Goal: Task Accomplishment & Management: Use online tool/utility

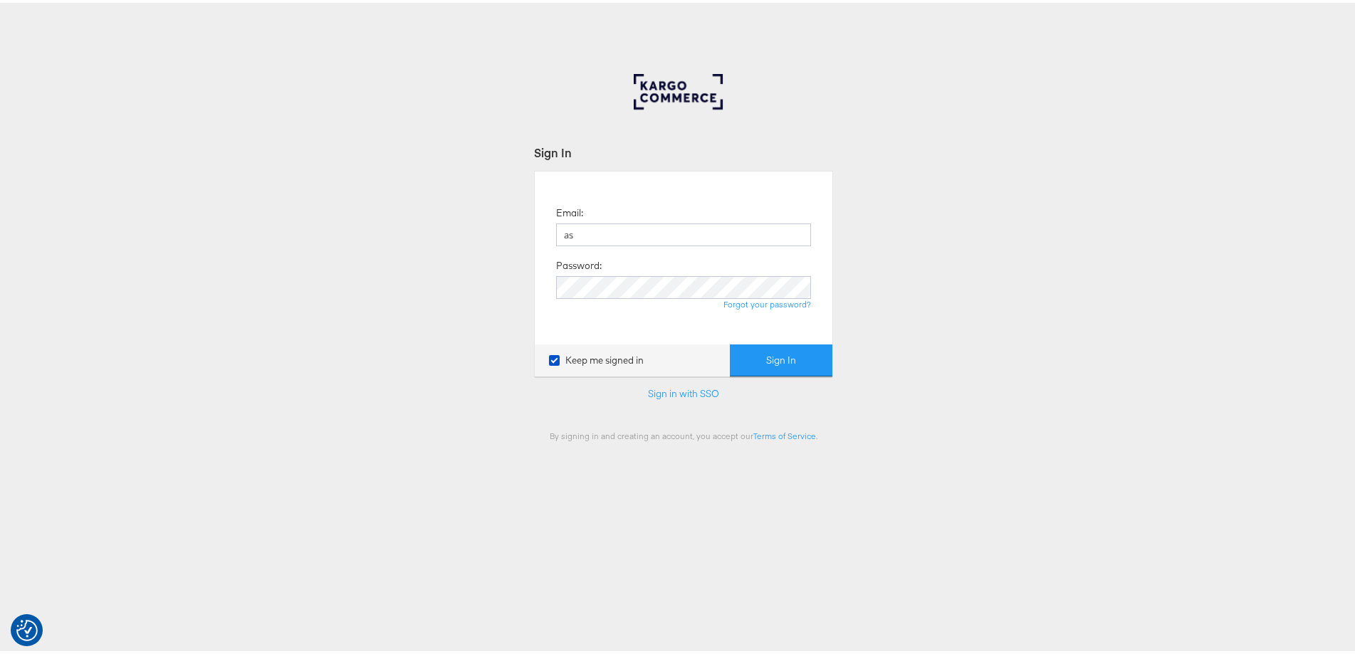
type input "ashleigh.jones@ao.com"
click at [730, 342] on button "Sign In" at bounding box center [781, 358] width 103 height 32
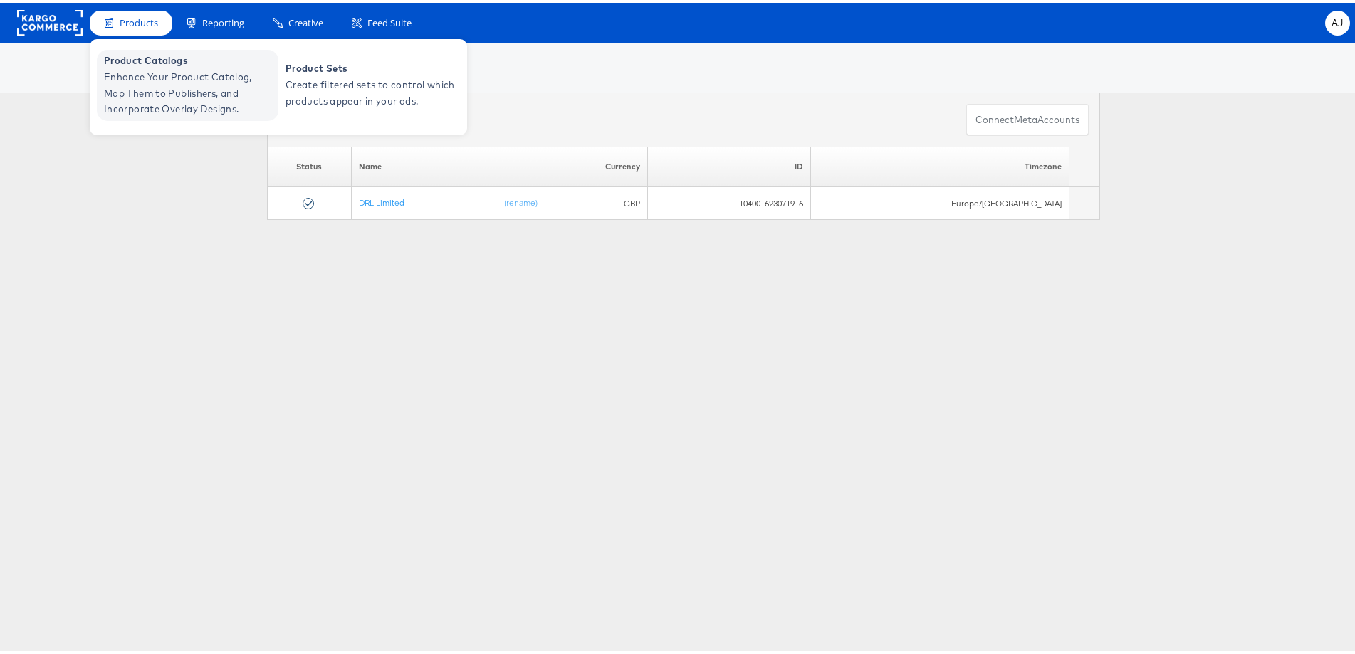
click at [120, 71] on span "Enhance Your Product Catalog, Map Them to Publishers, and Incorporate Overlay D…" at bounding box center [189, 90] width 171 height 48
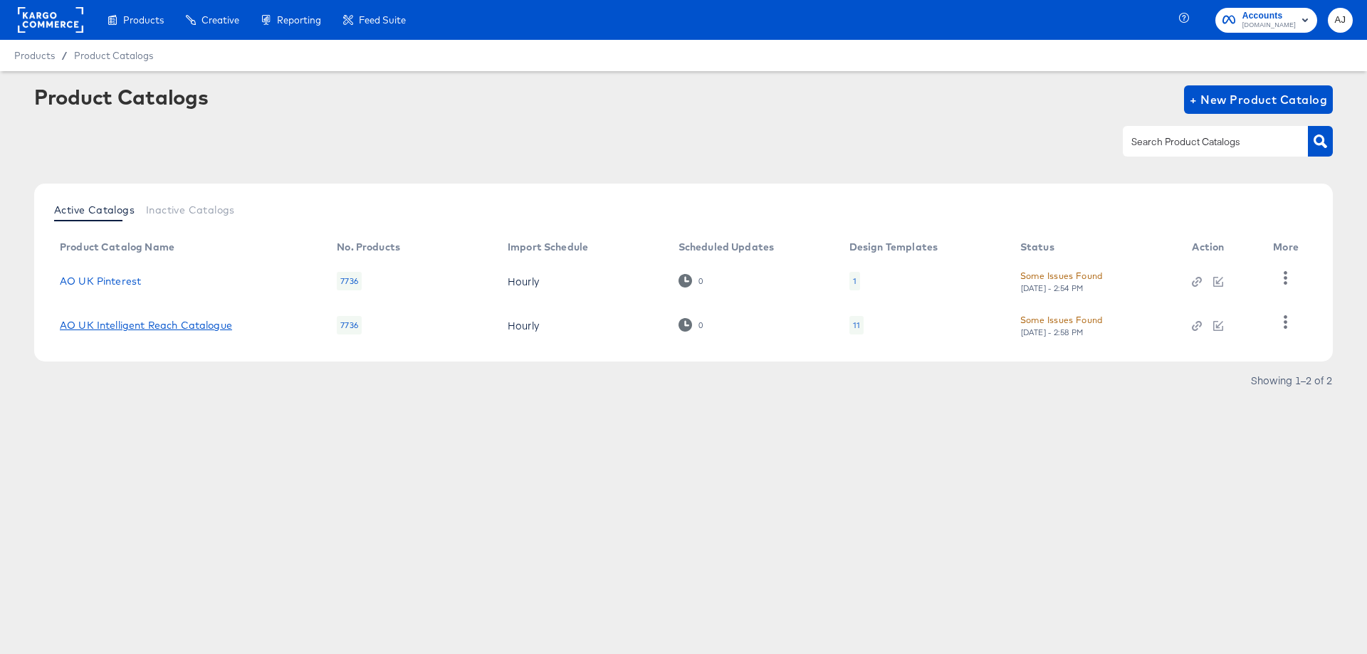
click at [108, 328] on link "AO UK Intelligent Reach Catalogue" at bounding box center [146, 325] width 172 height 11
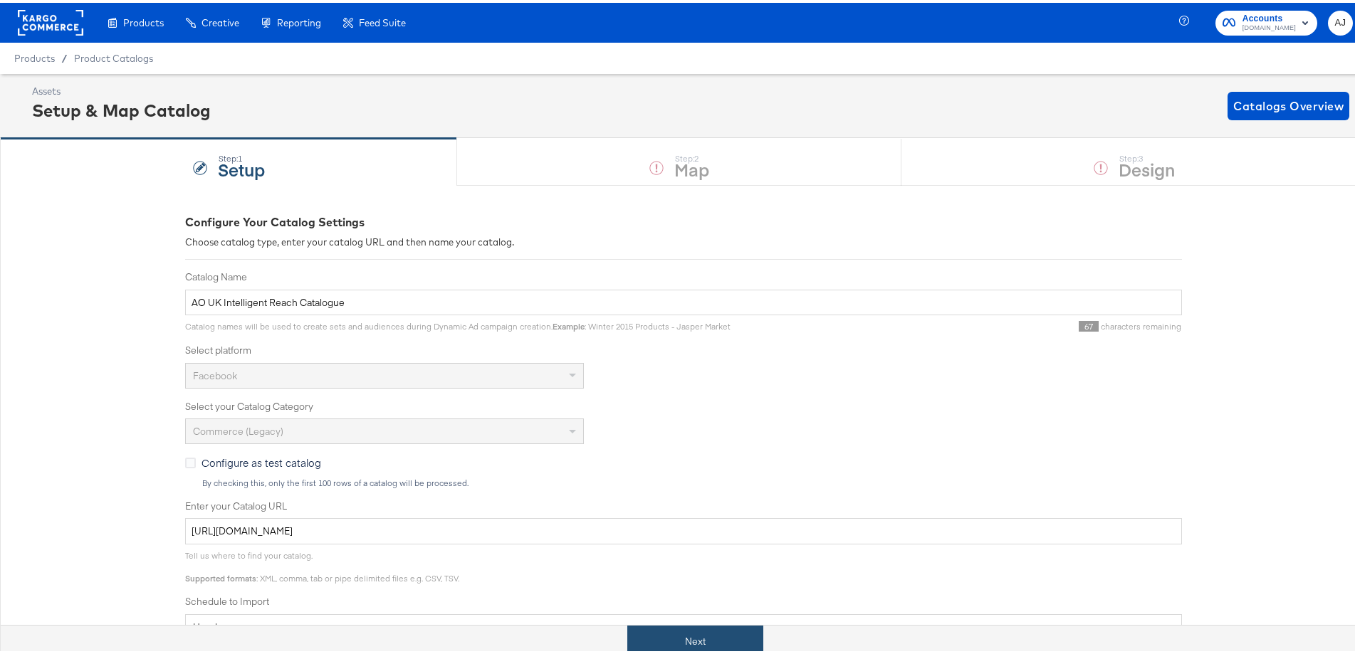
click at [660, 629] on button "Next" at bounding box center [695, 639] width 136 height 32
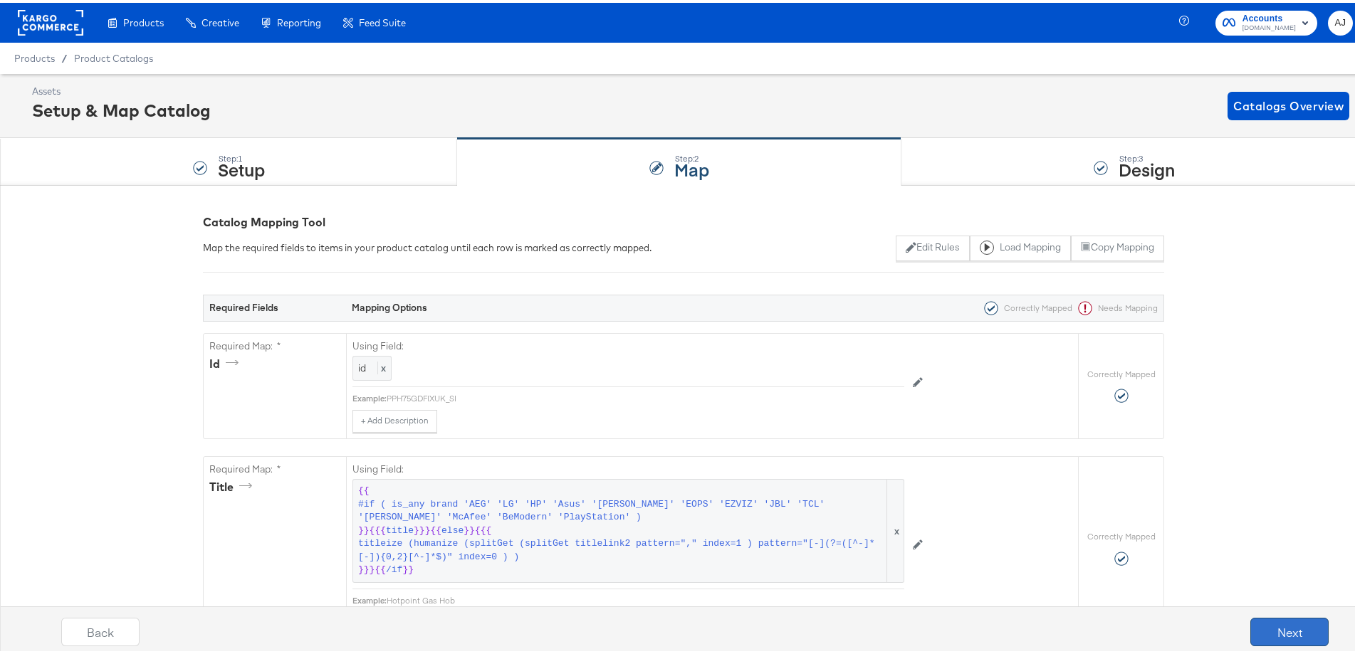
click at [1299, 636] on button "Next" at bounding box center [1289, 629] width 78 height 28
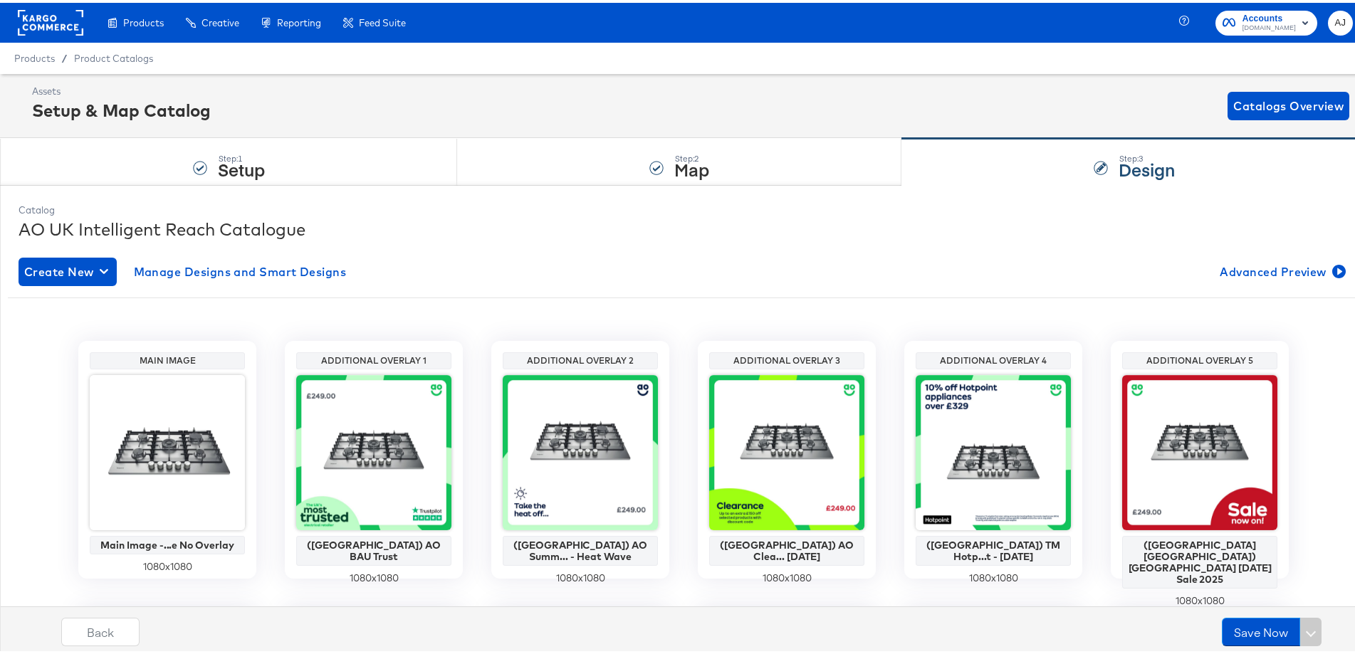
click at [36, 16] on rect at bounding box center [51, 20] width 66 height 26
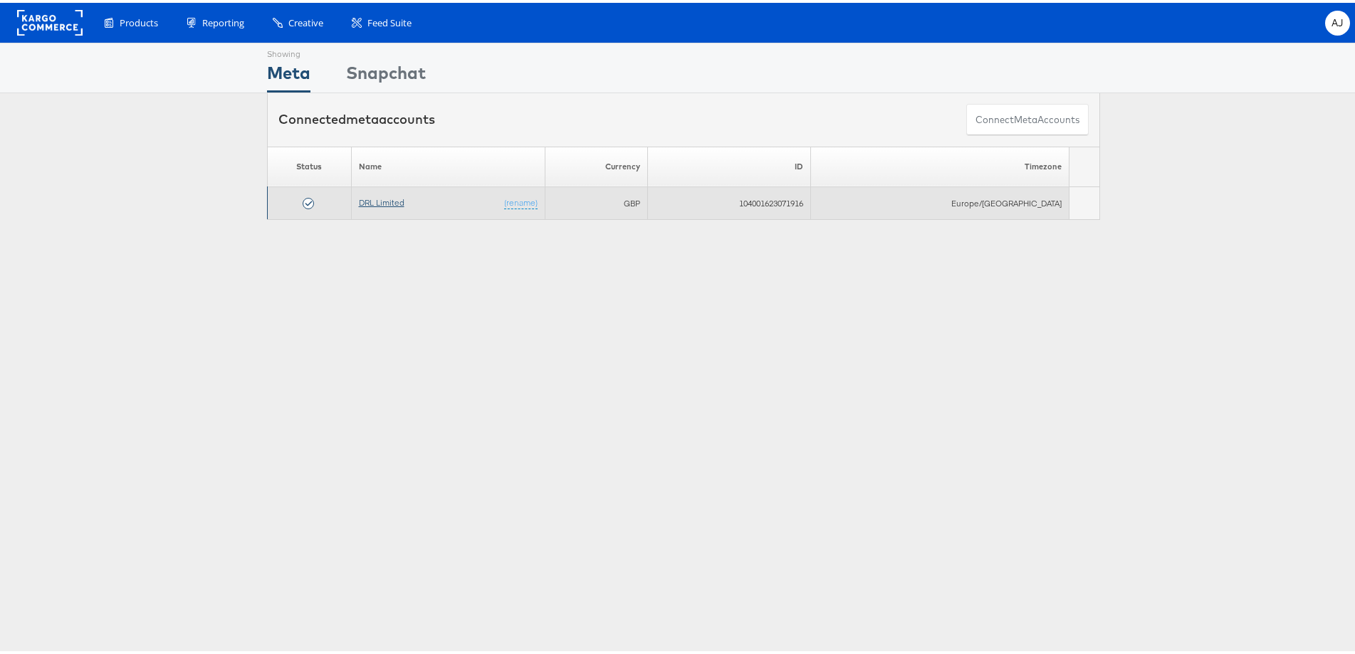
click at [394, 197] on link "DRL Limited" at bounding box center [382, 199] width 46 height 11
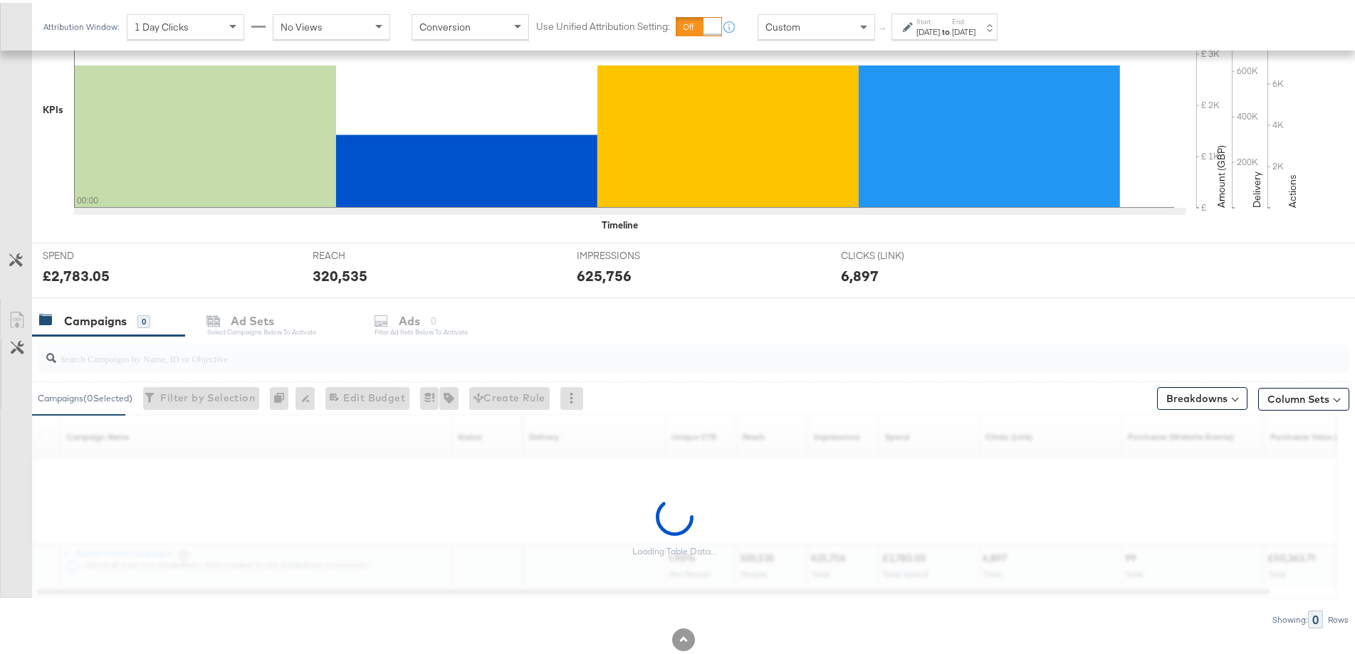
scroll to position [356, 0]
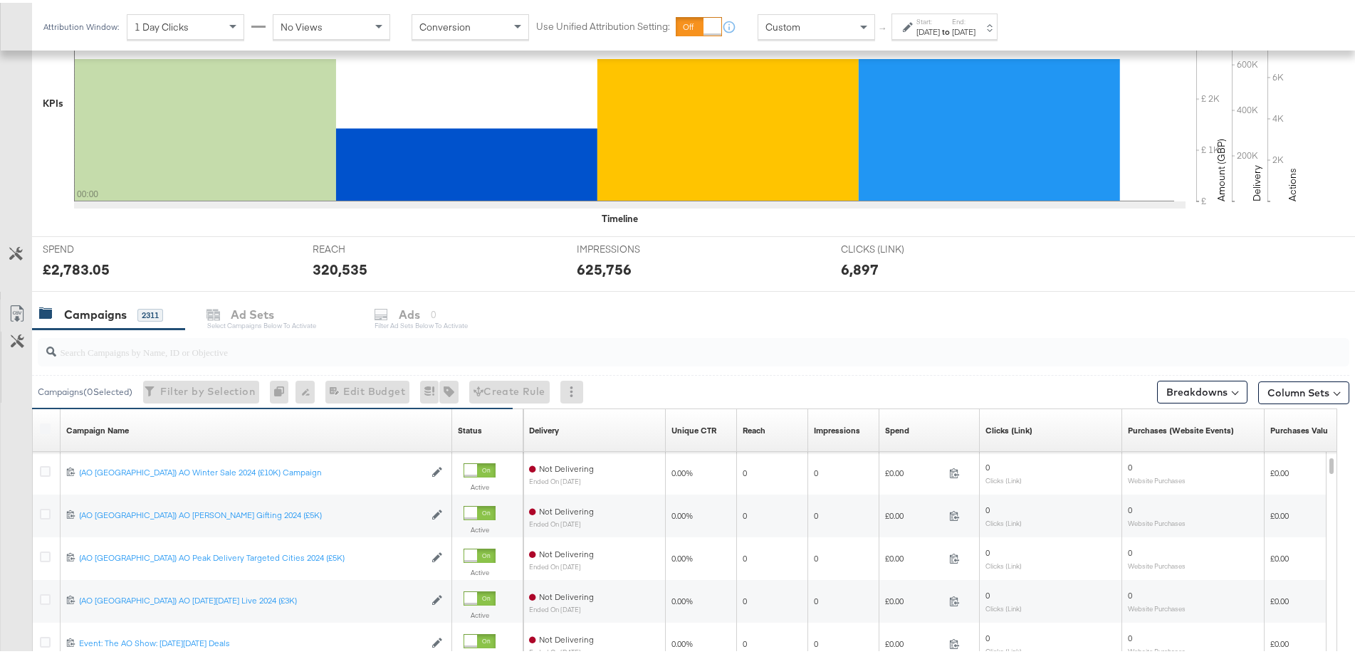
click at [136, 346] on input "search" at bounding box center [642, 344] width 1173 height 28
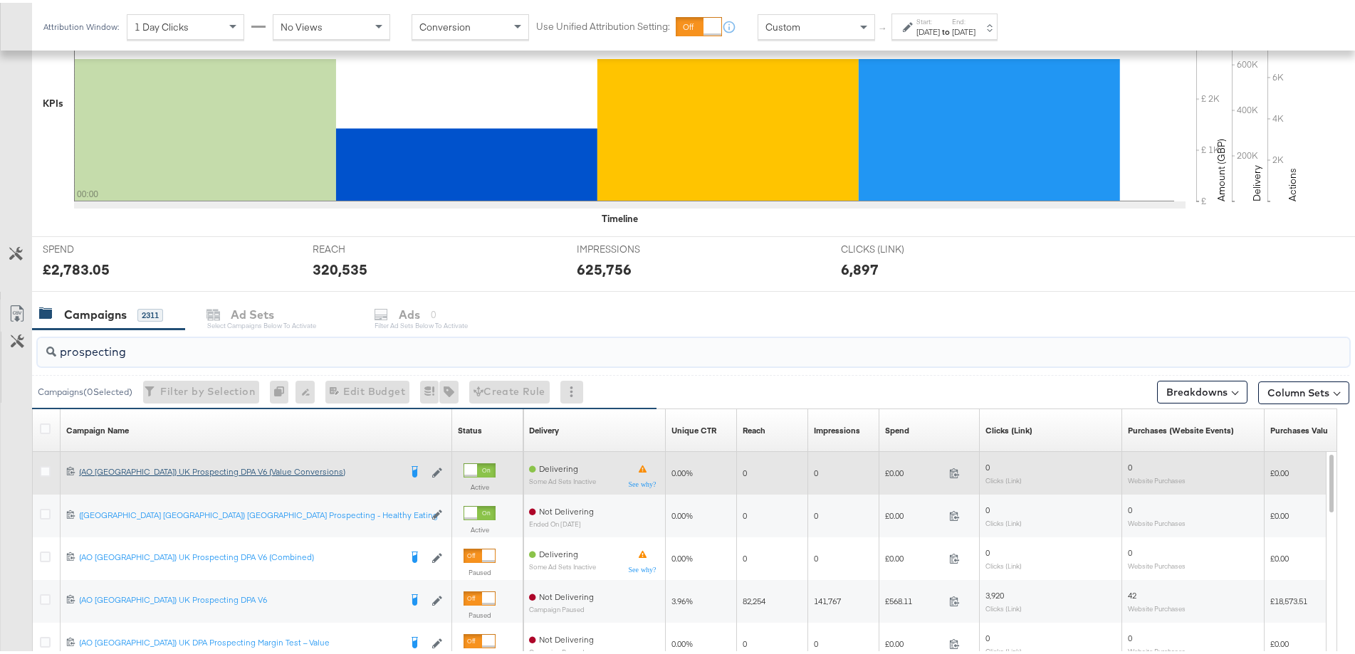
type input "prospecting"
click at [159, 467] on div "(AO UK) UK Prospecting DPA V6 (Value Conversions) (AO UK) UK Prospecting DPA V6…" at bounding box center [239, 469] width 320 height 11
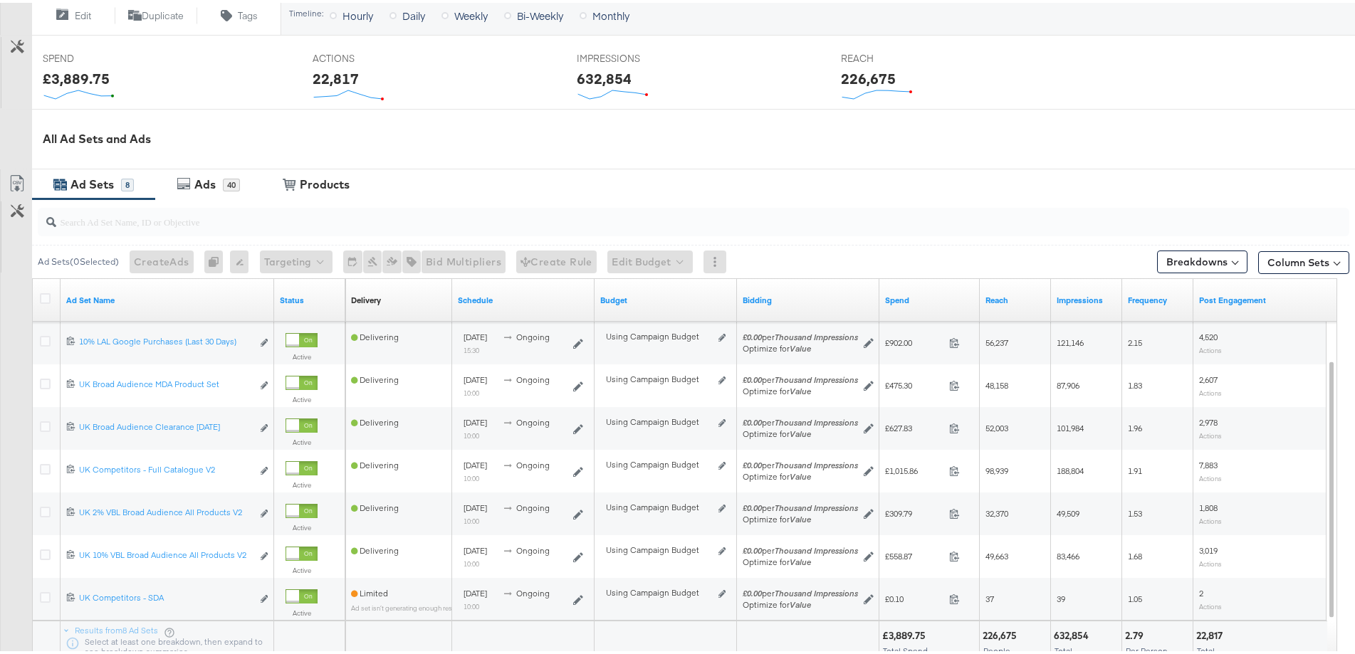
scroll to position [570, 0]
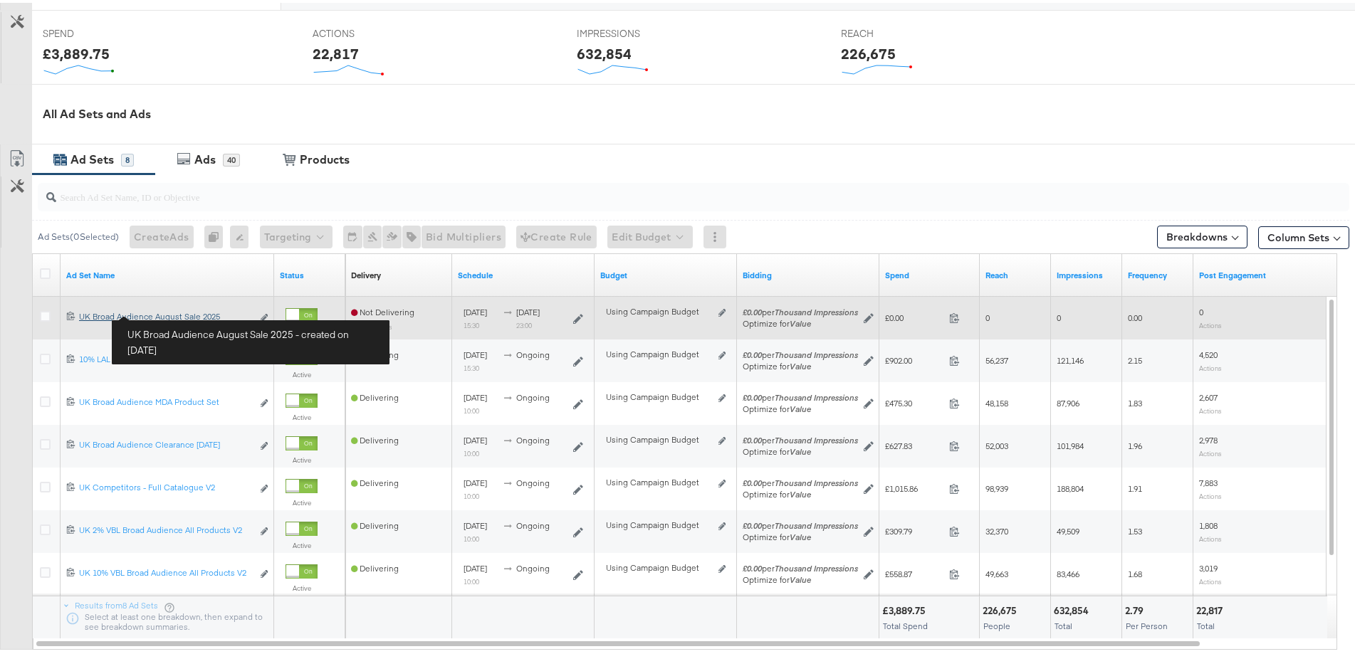
click at [164, 313] on div "UK Broad Audience August Sale 2025 UK Broad Audience August Sale 2025" at bounding box center [165, 313] width 173 height 11
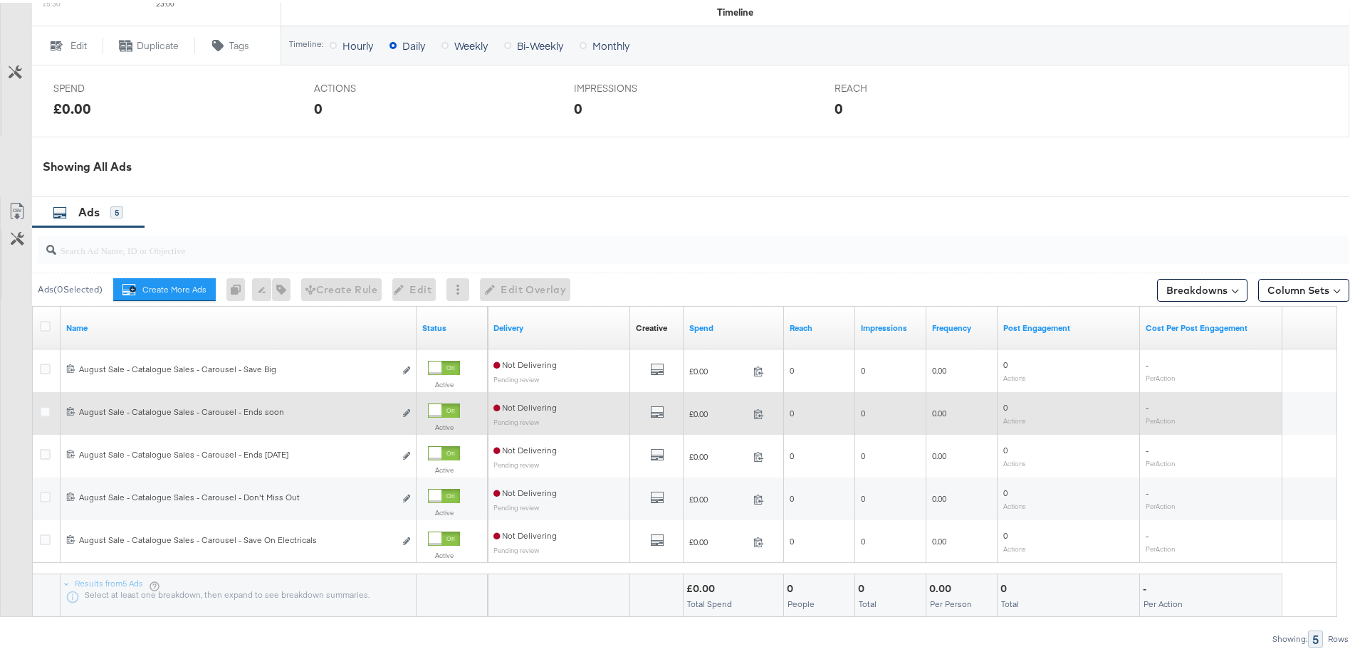
scroll to position [641, 0]
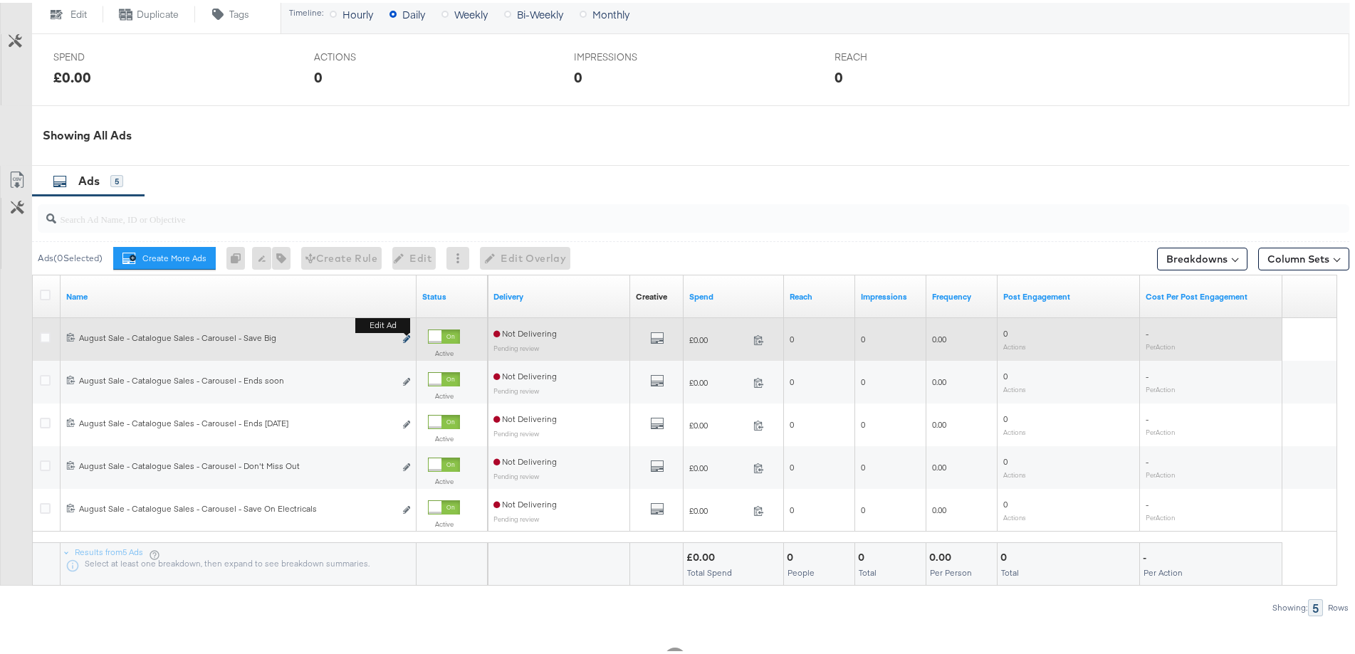
click at [405, 340] on icon "link" at bounding box center [406, 337] width 7 height 8
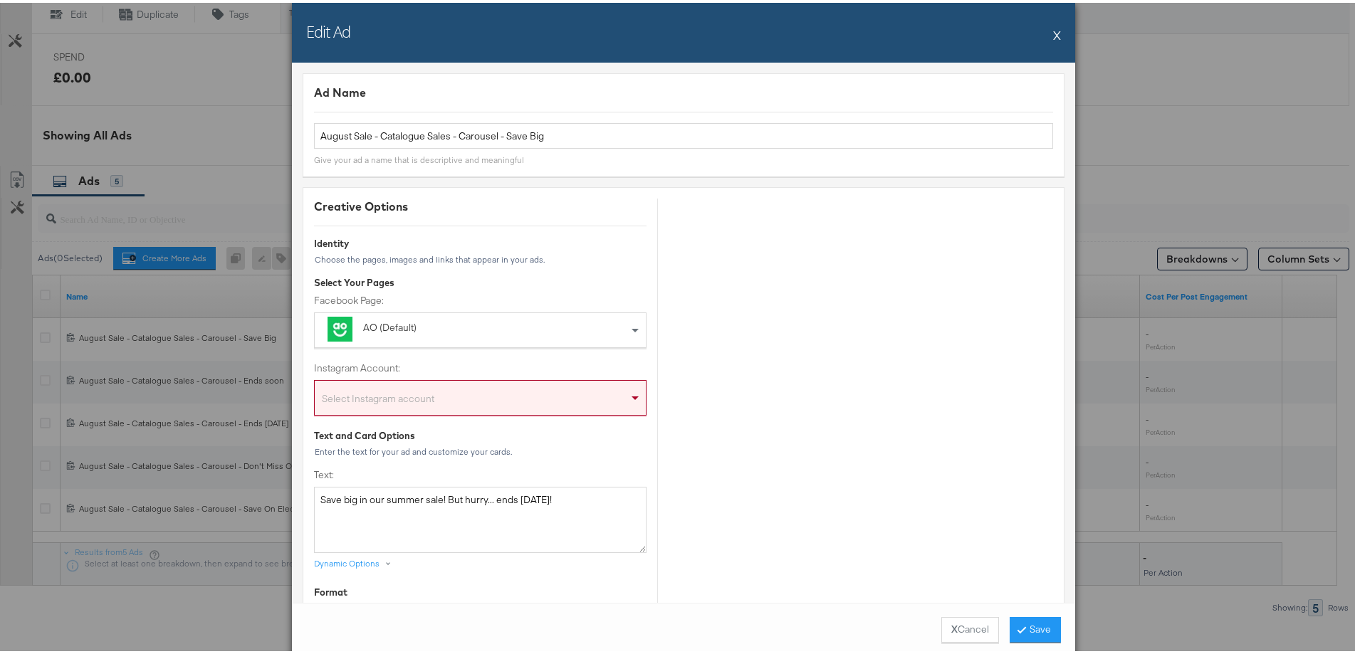
click at [587, 389] on div "Select Instagram account" at bounding box center [480, 398] width 331 height 28
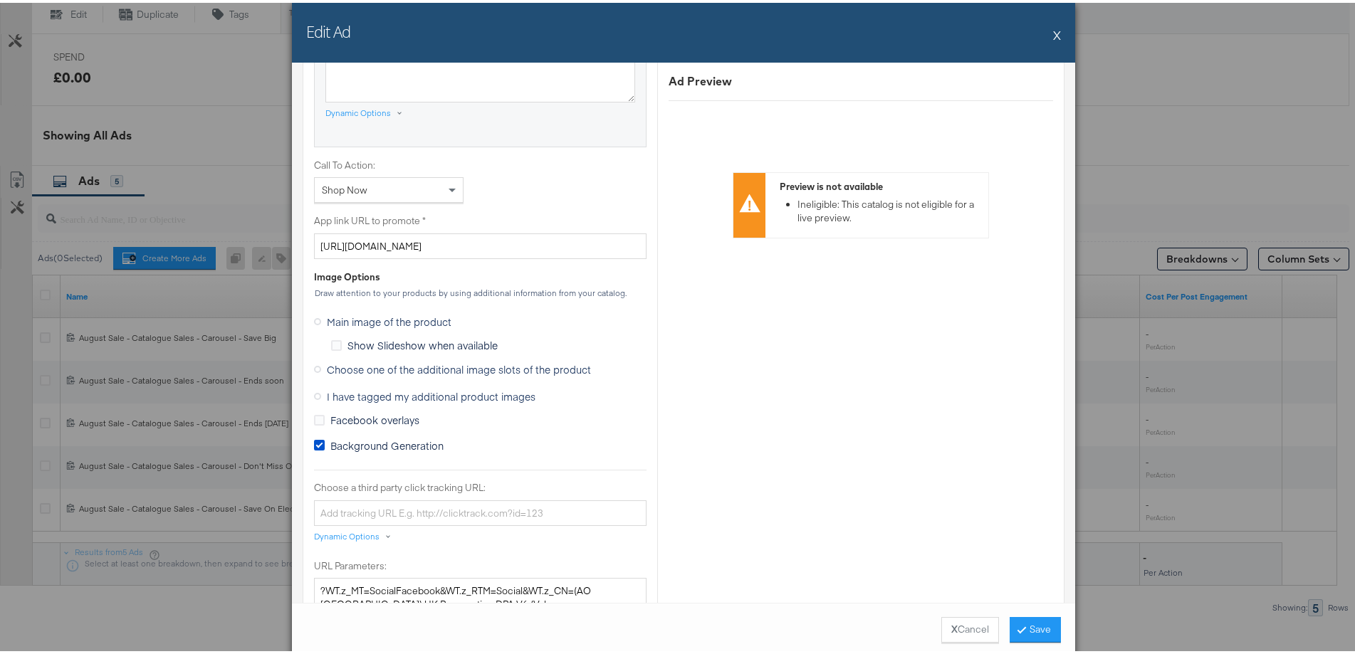
scroll to position [997, 0]
click at [367, 362] on span "Choose one of the additional image slots of the product" at bounding box center [459, 365] width 264 height 14
click at [0, 0] on input "Choose one of the additional image slots of the product" at bounding box center [0, 0] width 0 height 0
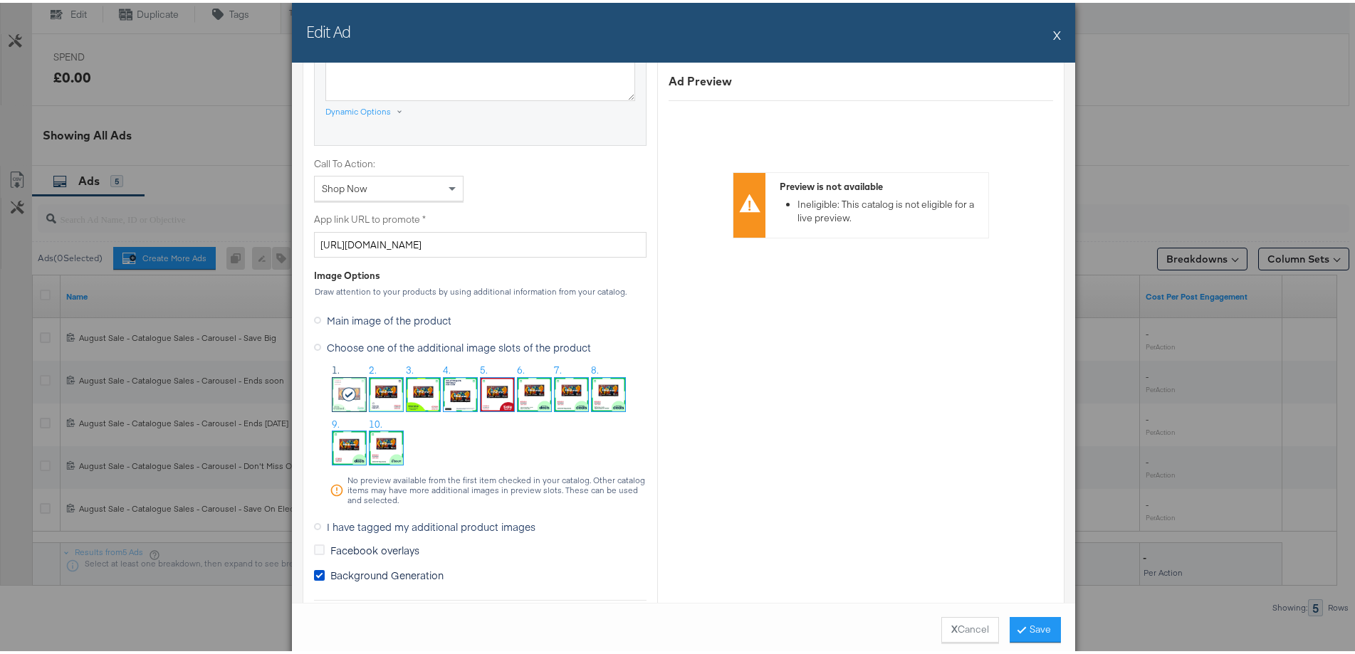
click at [493, 397] on img at bounding box center [497, 391] width 33 height 33
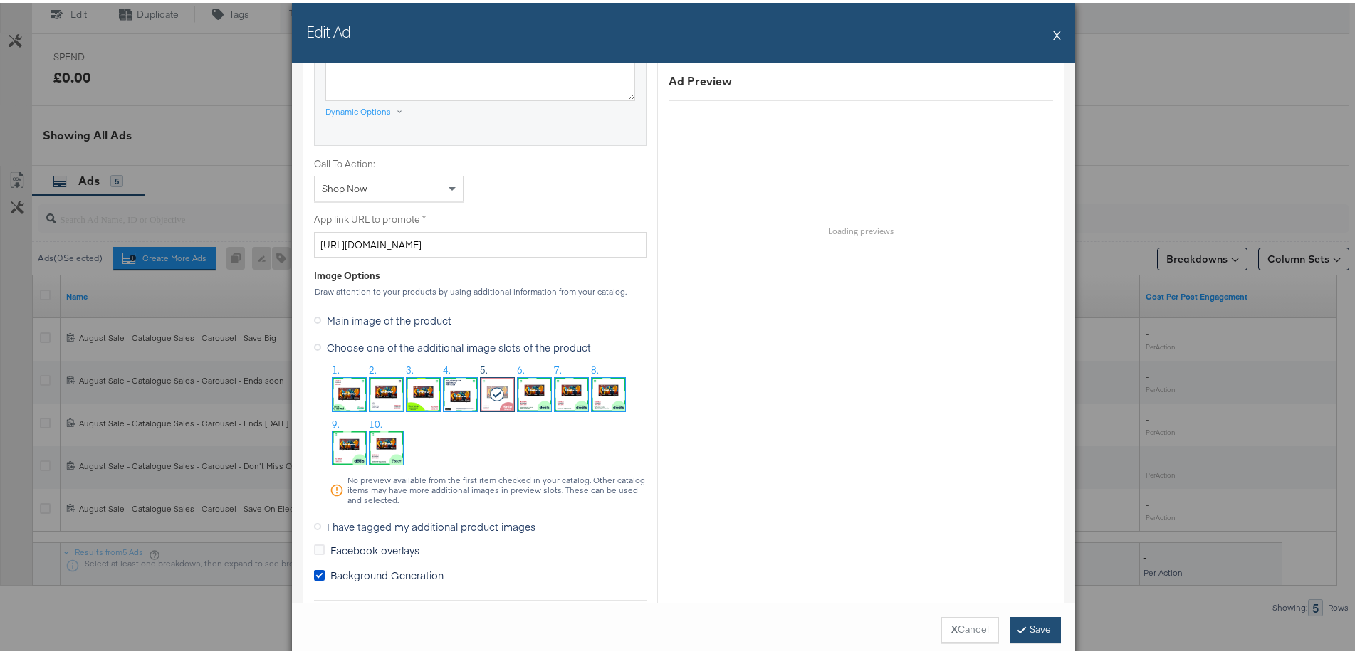
click at [1033, 629] on button "Save" at bounding box center [1035, 627] width 51 height 26
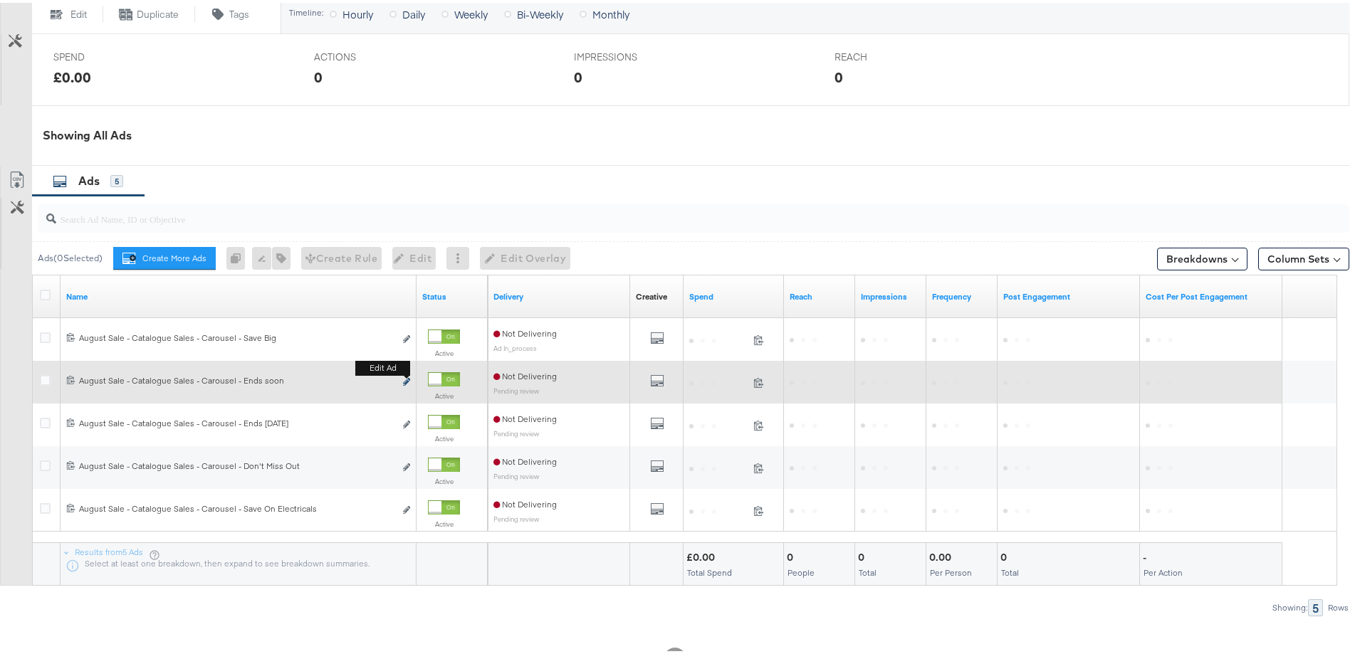
click at [403, 385] on button "Edit ad" at bounding box center [406, 379] width 9 height 15
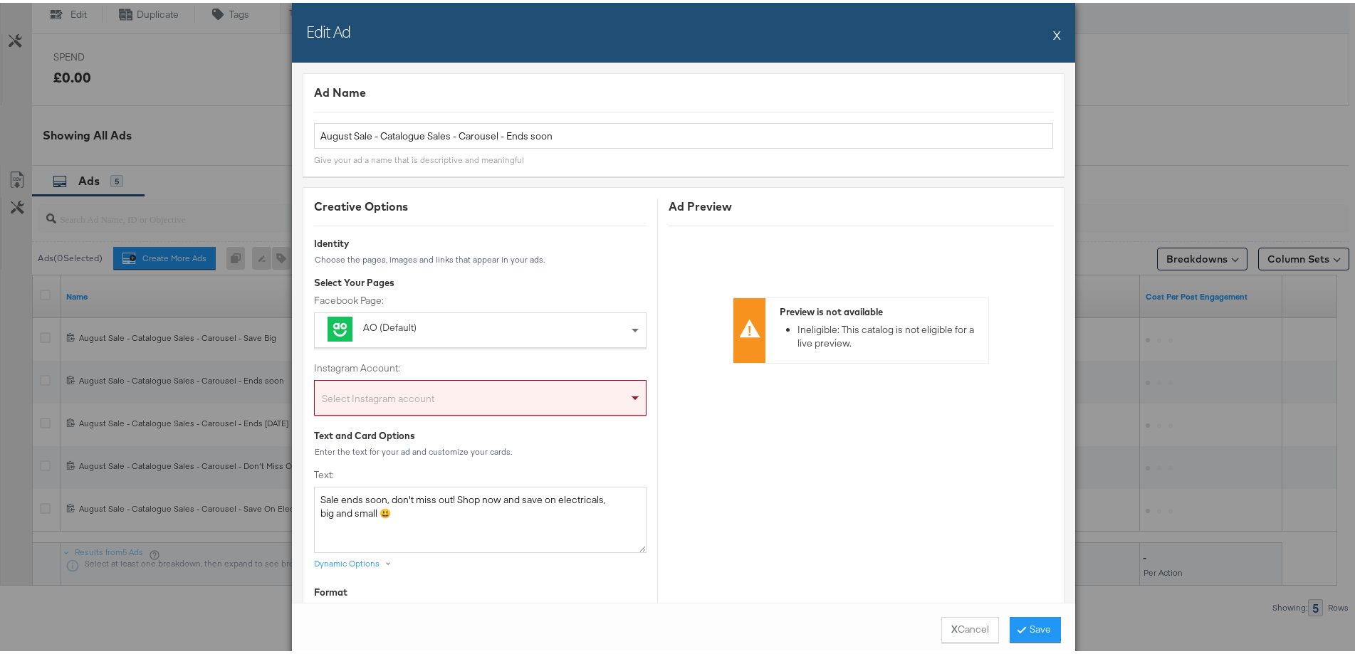
click at [595, 398] on div "Select Instagram account" at bounding box center [480, 398] width 331 height 28
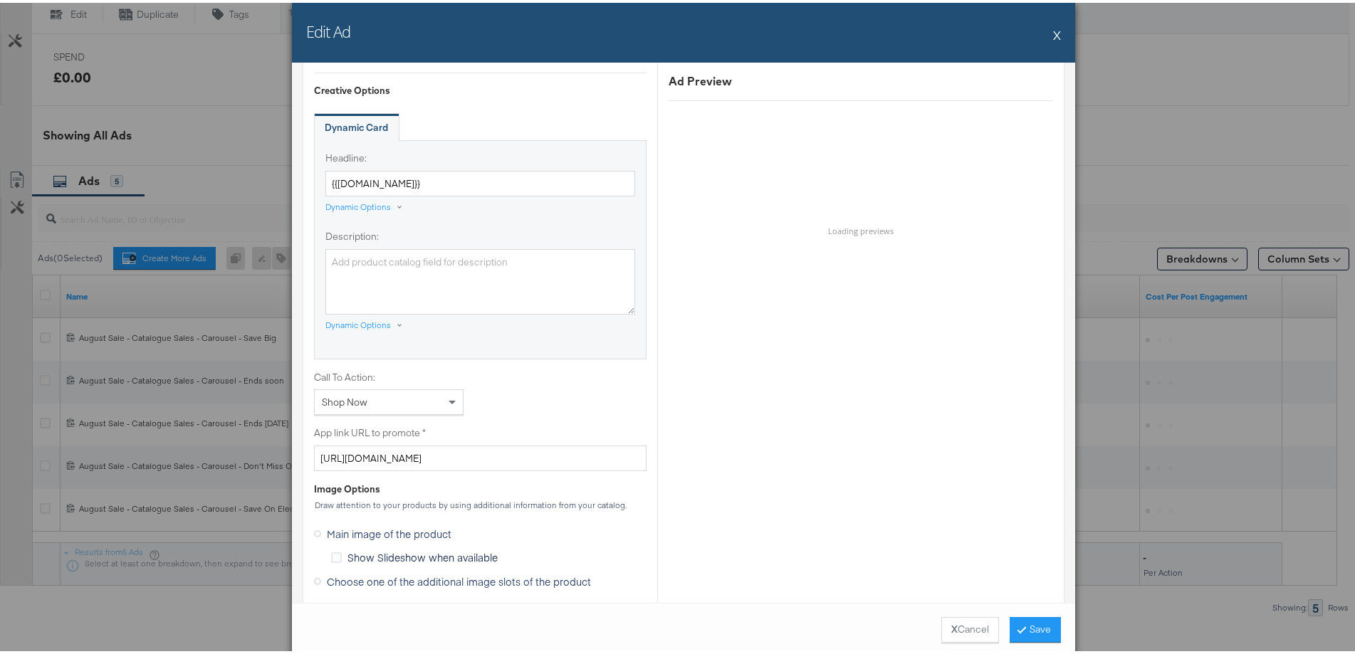
scroll to position [1068, 0]
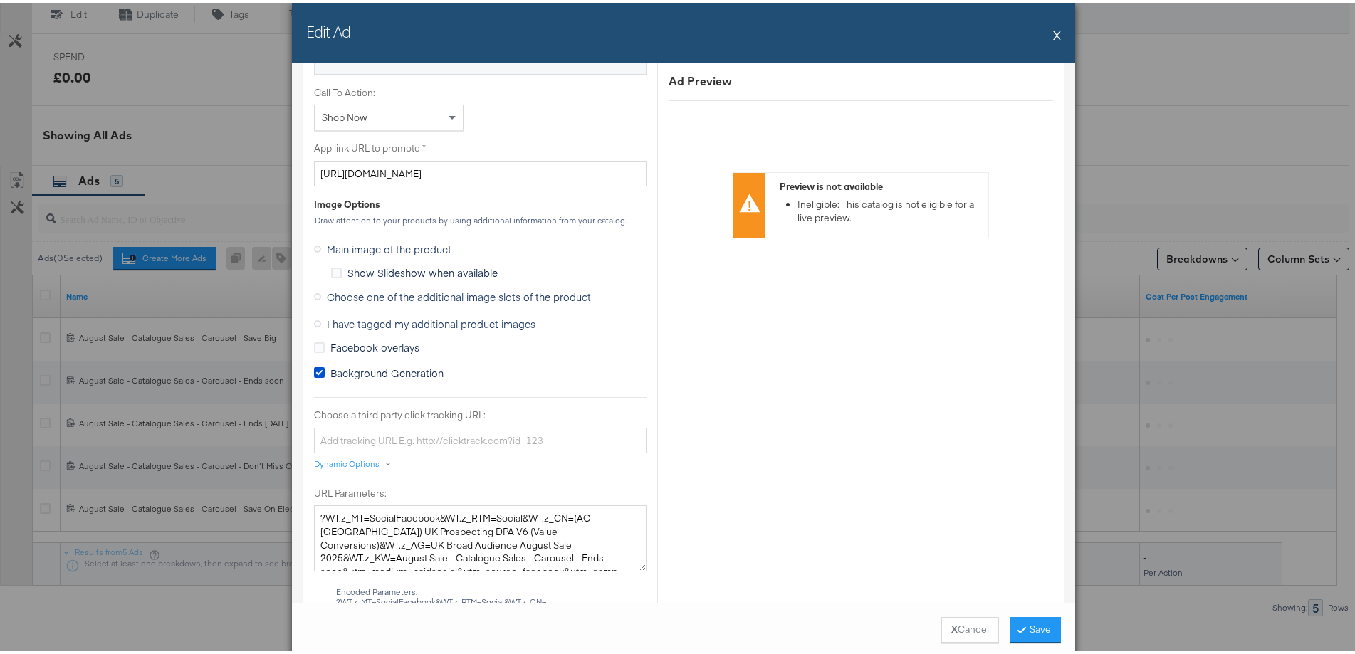
click at [403, 298] on span "Choose one of the additional image slots of the product" at bounding box center [459, 294] width 264 height 14
click at [0, 0] on input "Choose one of the additional image slots of the product" at bounding box center [0, 0] width 0 height 0
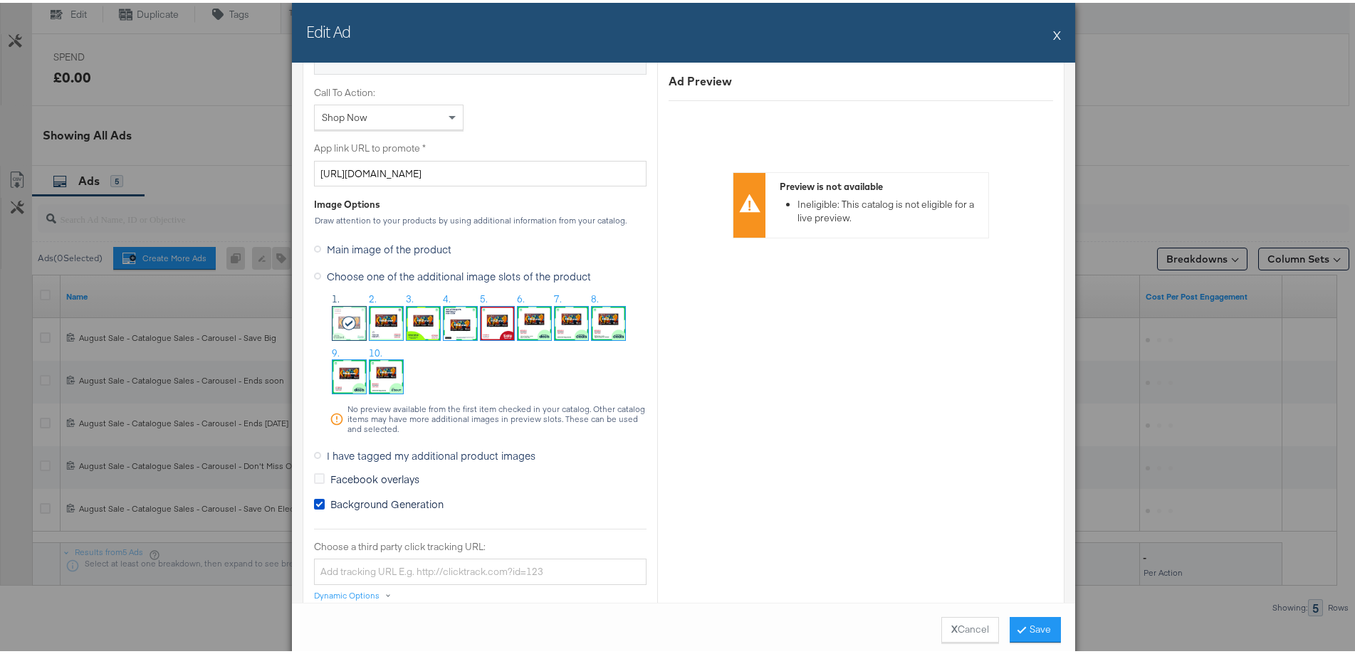
click at [481, 318] on img at bounding box center [497, 320] width 33 height 33
click at [1032, 630] on button "Save" at bounding box center [1035, 627] width 51 height 26
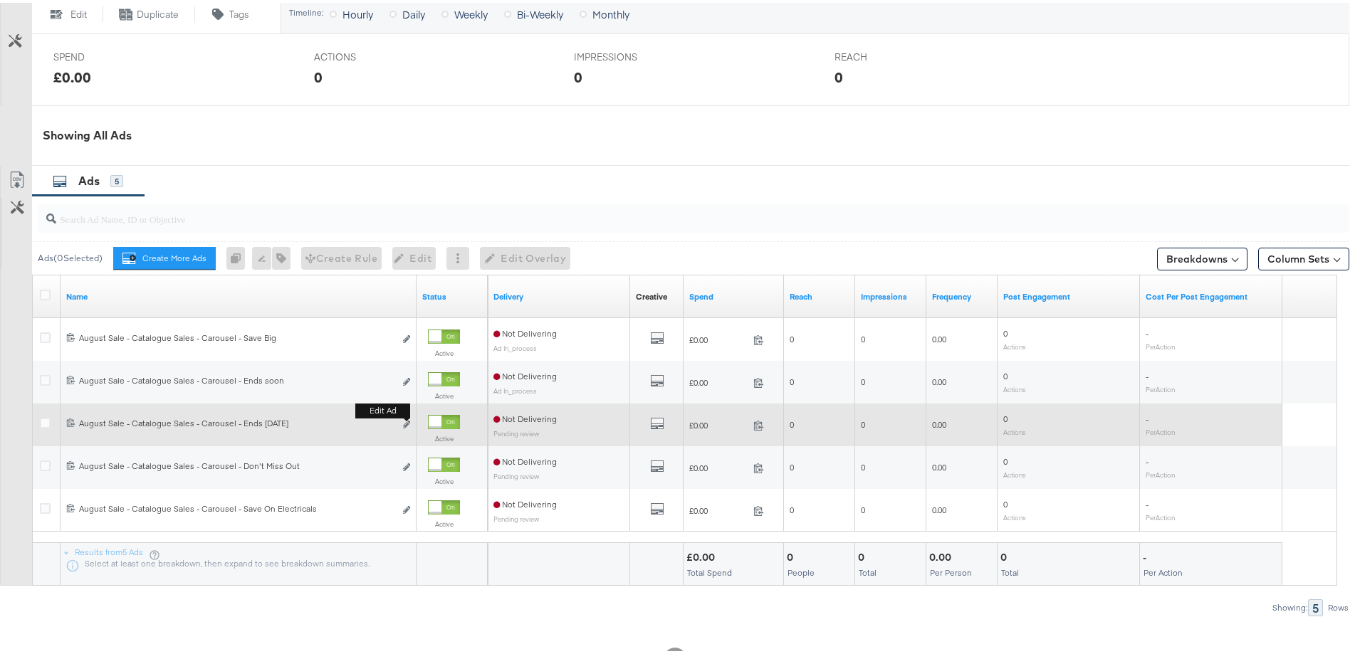
click at [404, 424] on button "Edit ad" at bounding box center [406, 422] width 9 height 15
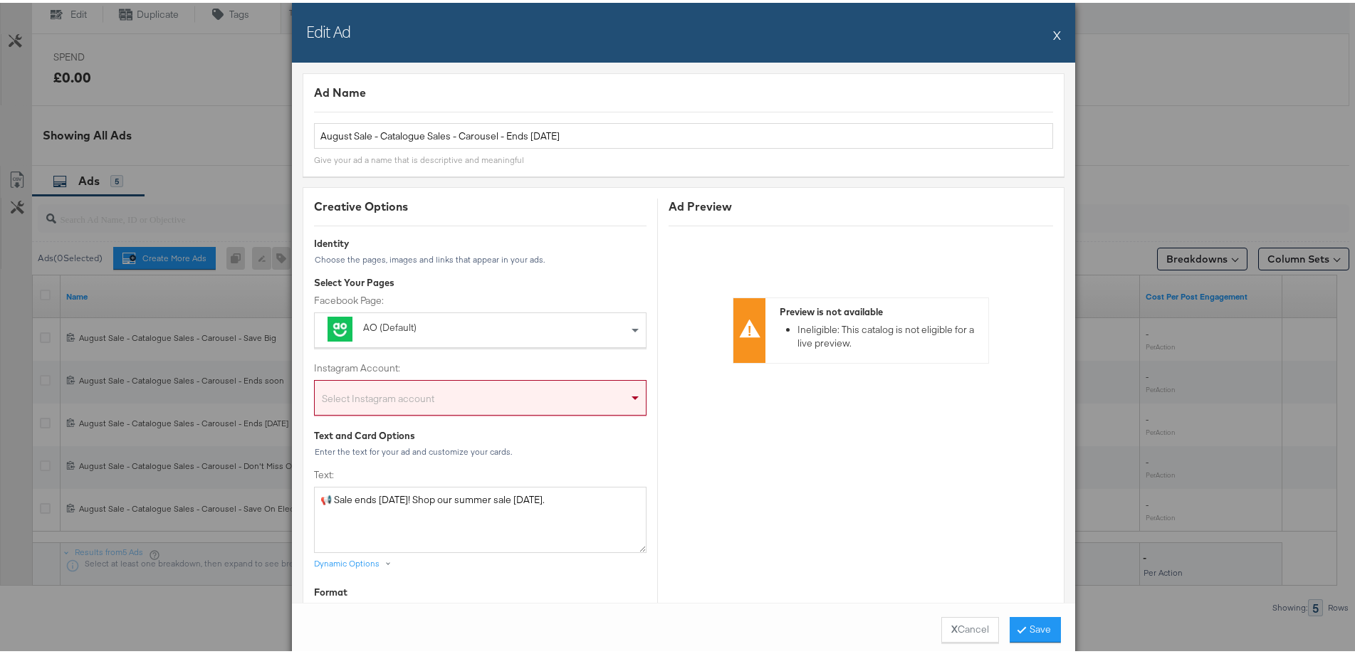
click at [565, 391] on div "Select Instagram account" at bounding box center [480, 398] width 331 height 28
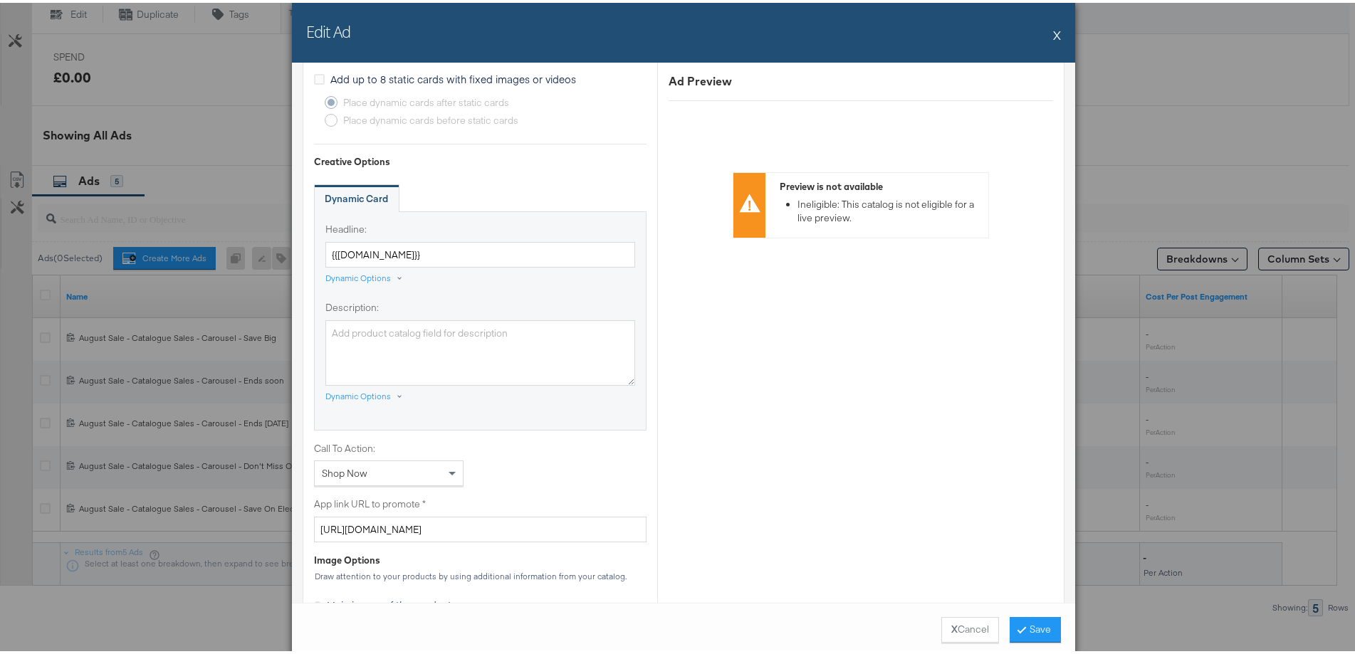
scroll to position [997, 0]
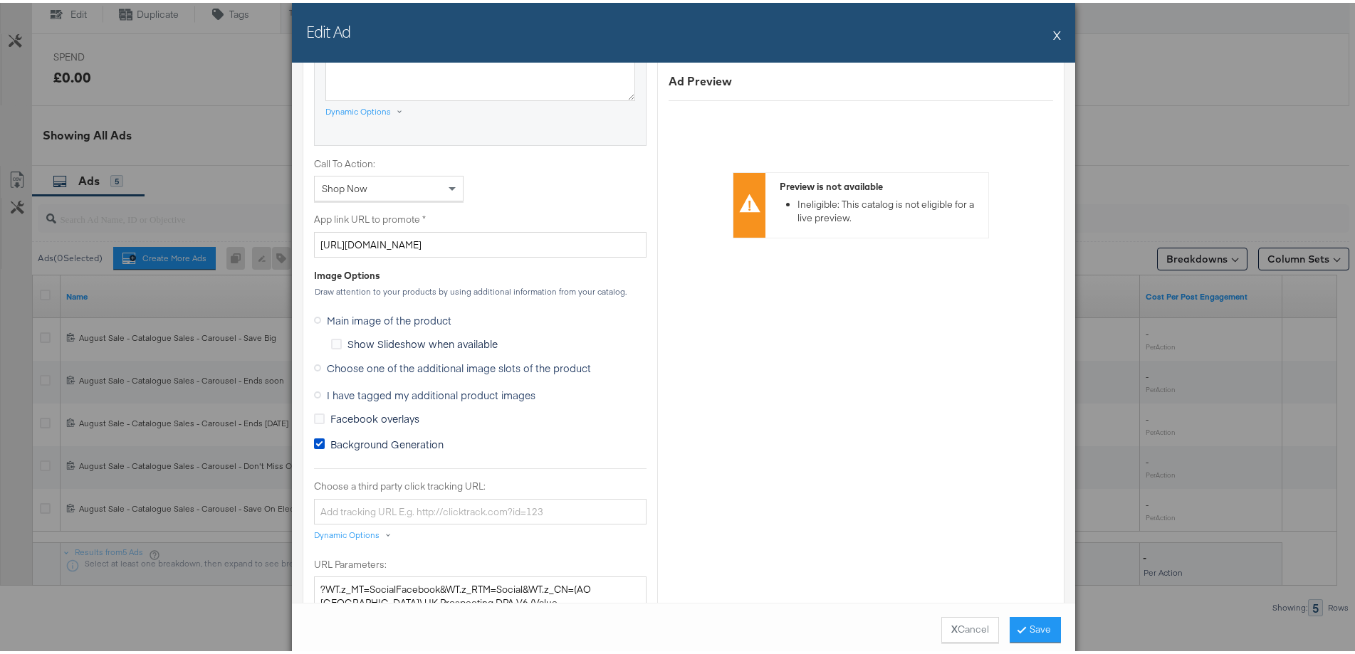
click at [377, 366] on span "Choose one of the additional image slots of the product" at bounding box center [459, 365] width 264 height 14
click at [0, 0] on input "Choose one of the additional image slots of the product" at bounding box center [0, 0] width 0 height 0
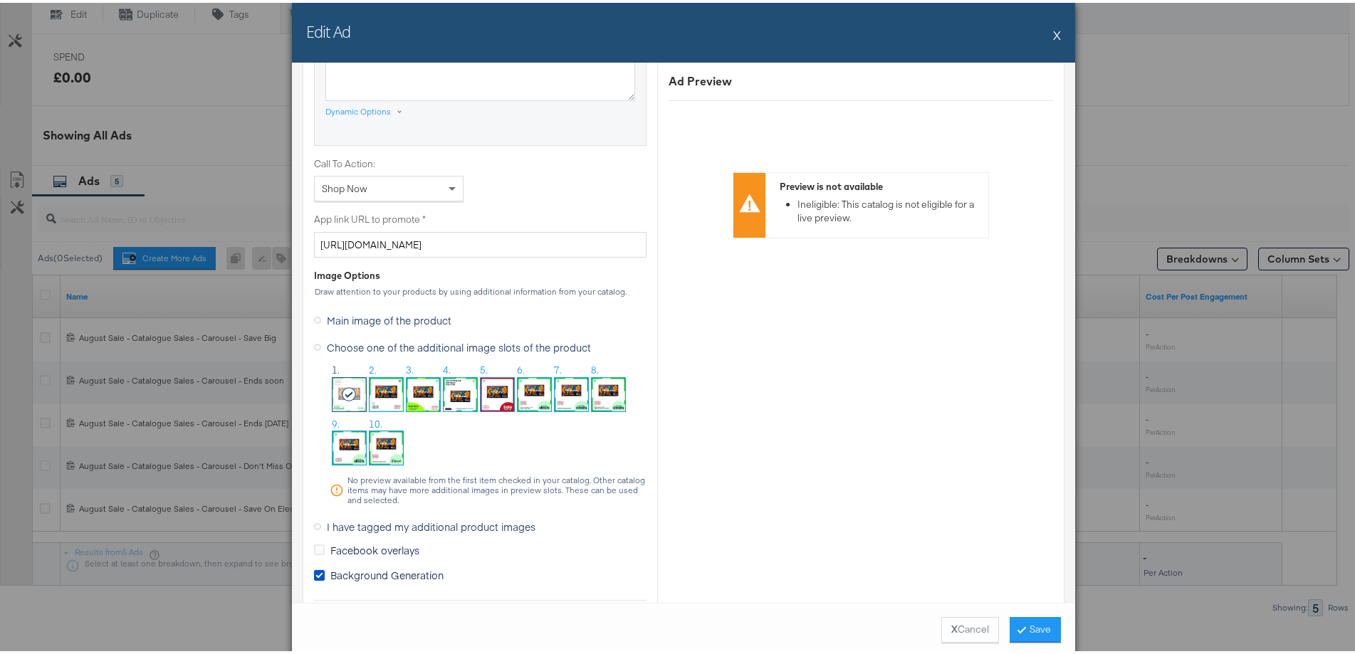
click at [494, 392] on img at bounding box center [497, 391] width 33 height 33
click at [1037, 625] on button "Save" at bounding box center [1035, 627] width 51 height 26
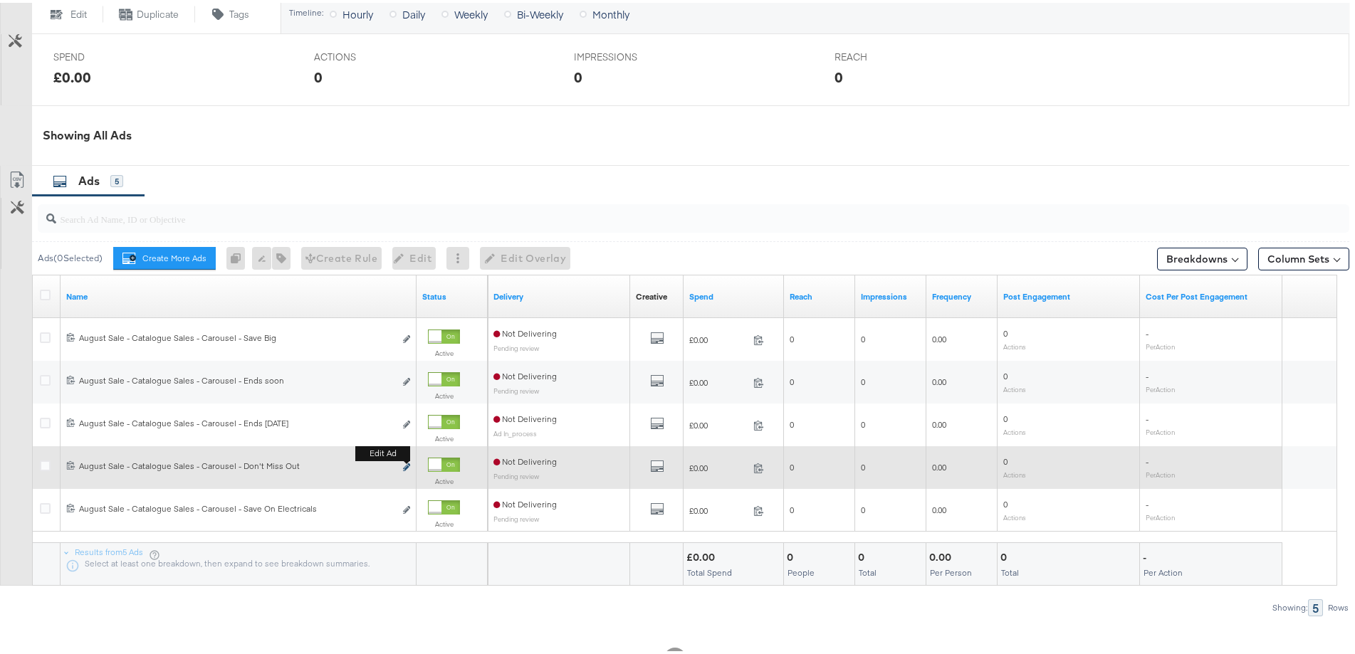
click at [404, 469] on icon "link" at bounding box center [406, 465] width 7 height 8
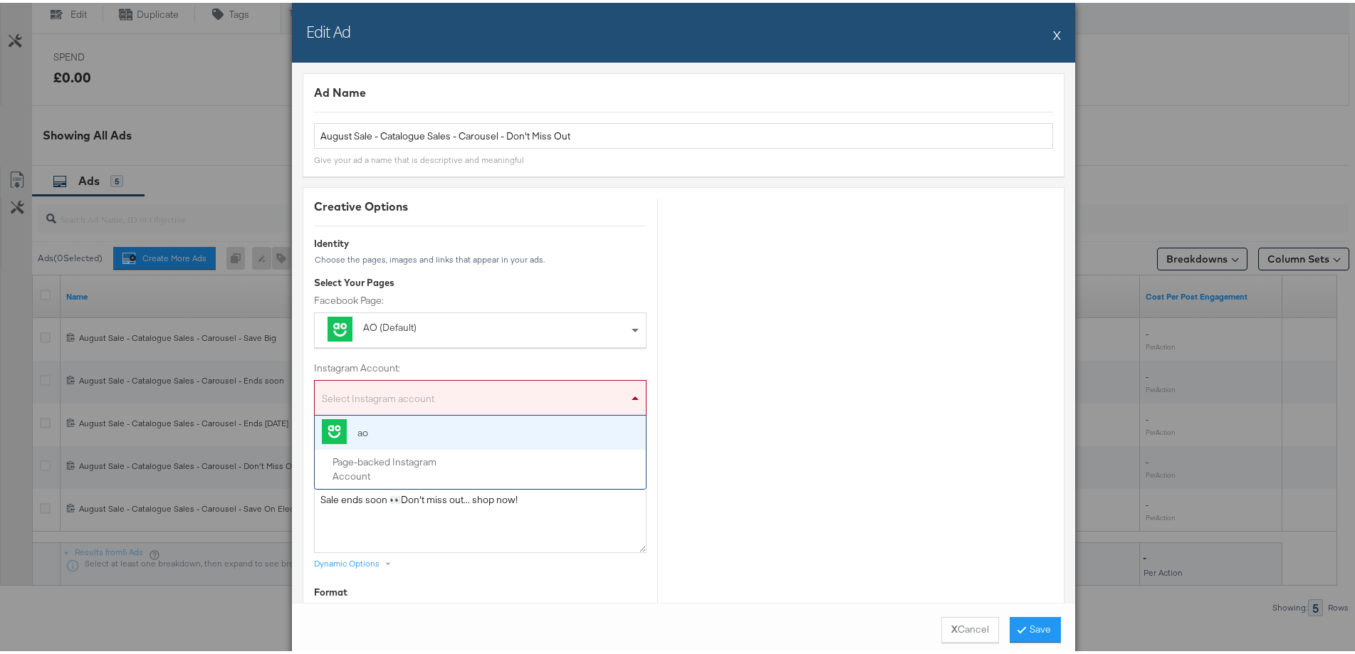
click at [542, 397] on div "Select Instagram account" at bounding box center [480, 398] width 331 height 28
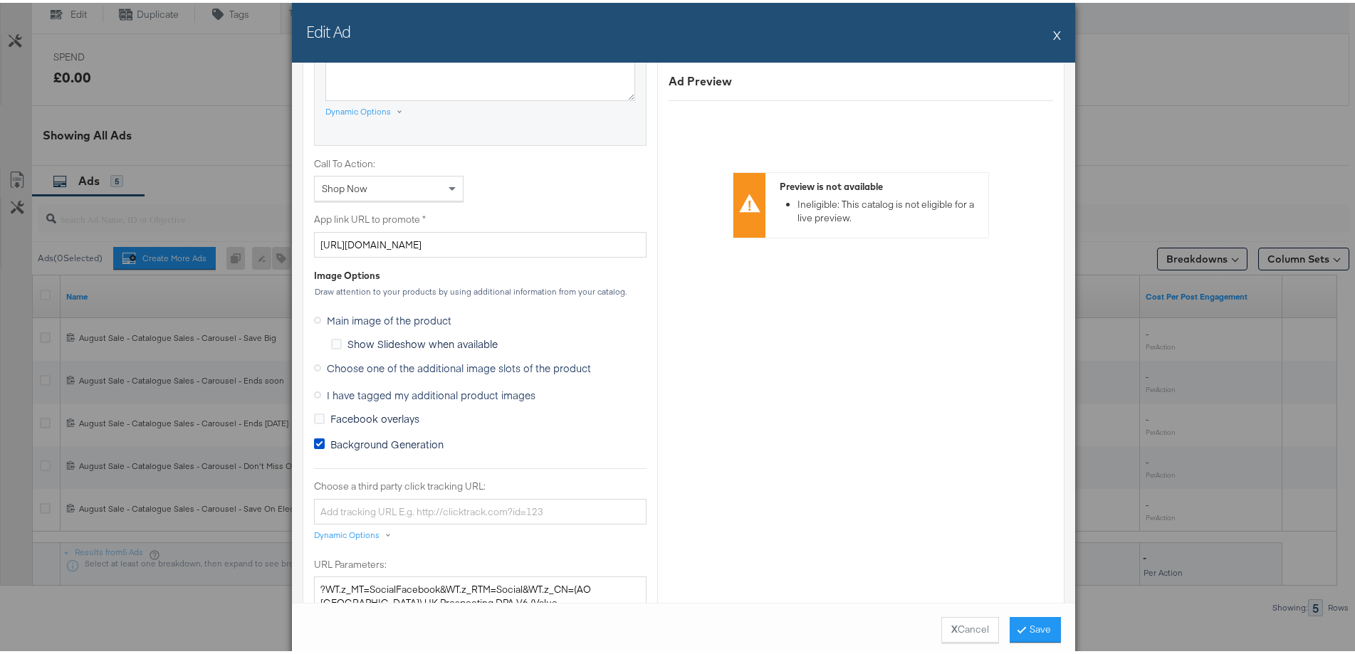
click at [399, 369] on span "Choose one of the additional image slots of the product" at bounding box center [459, 365] width 264 height 14
click at [0, 0] on input "Choose one of the additional image slots of the product" at bounding box center [0, 0] width 0 height 0
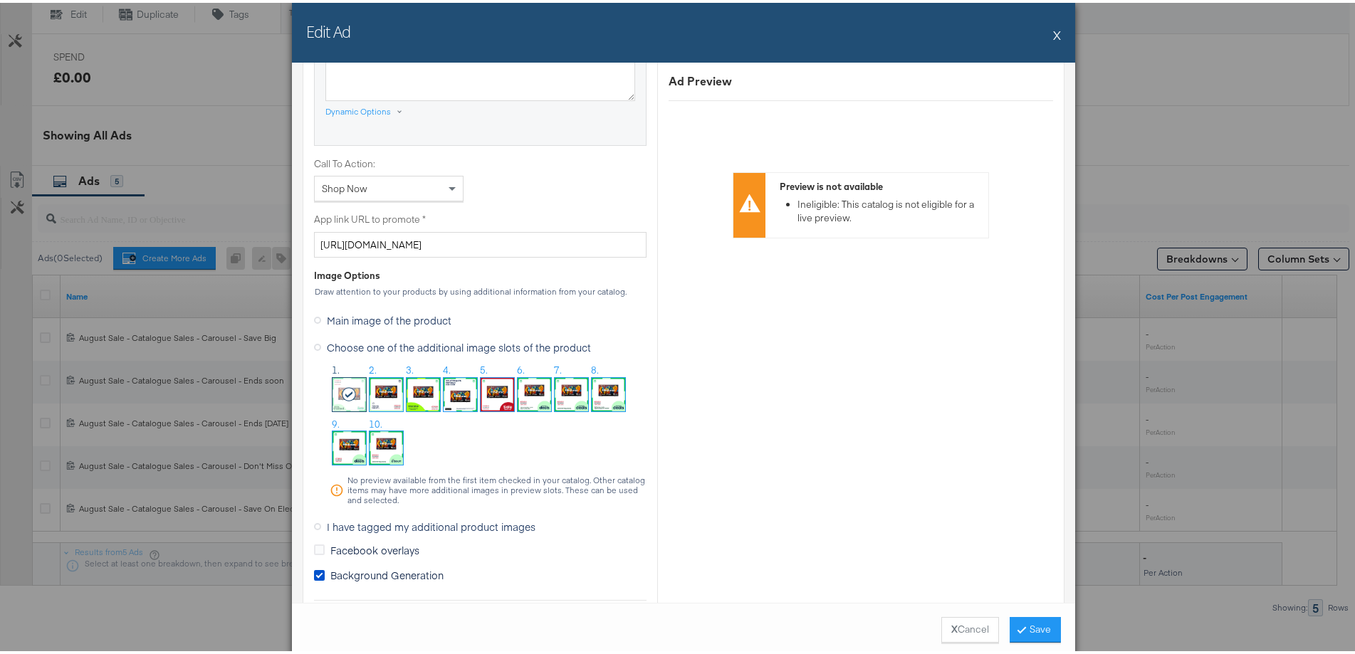
click at [488, 389] on img at bounding box center [497, 391] width 33 height 33
click at [1024, 624] on button "Save" at bounding box center [1035, 627] width 51 height 26
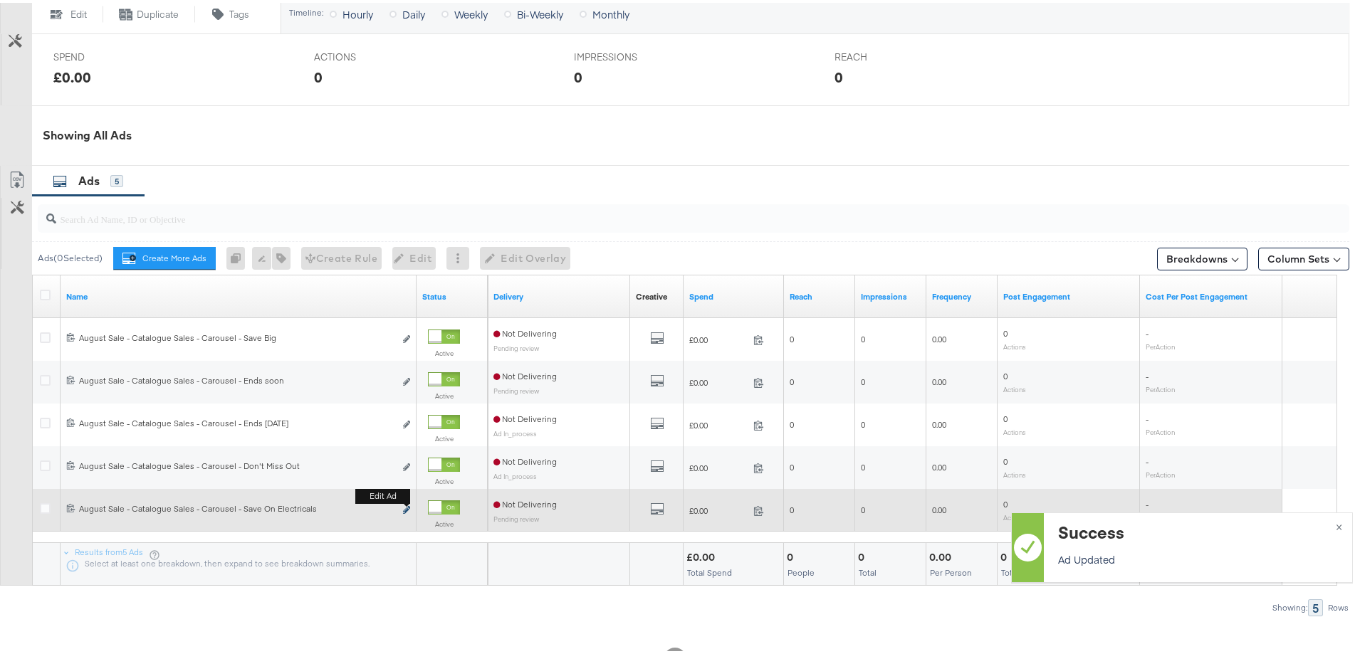
click at [405, 511] on icon "link" at bounding box center [406, 507] width 7 height 8
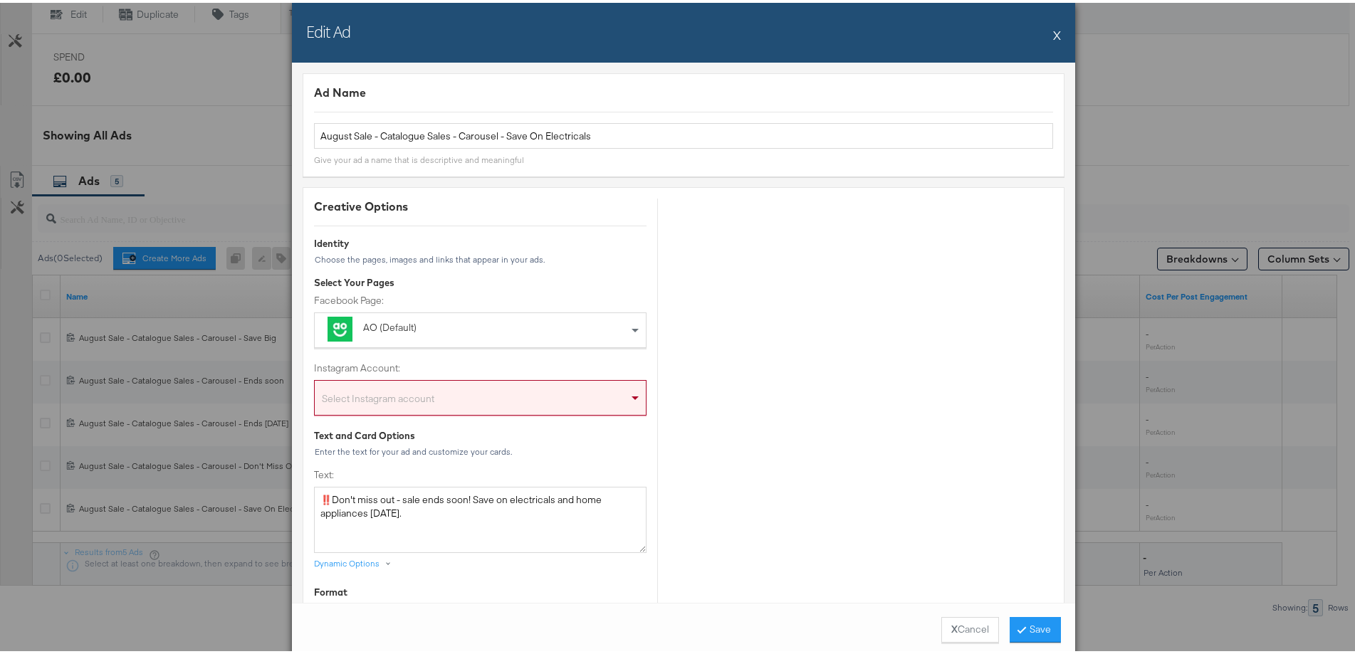
click at [565, 390] on div "Select Instagram account" at bounding box center [480, 398] width 331 height 28
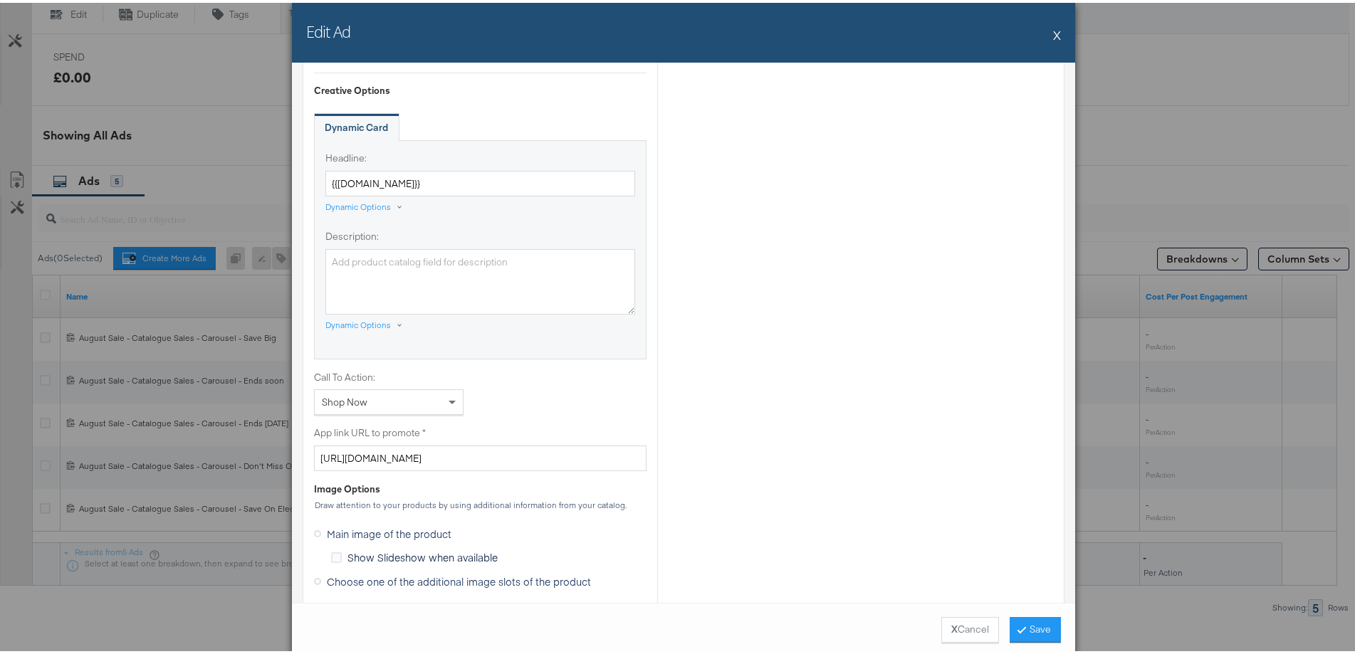
scroll to position [1068, 0]
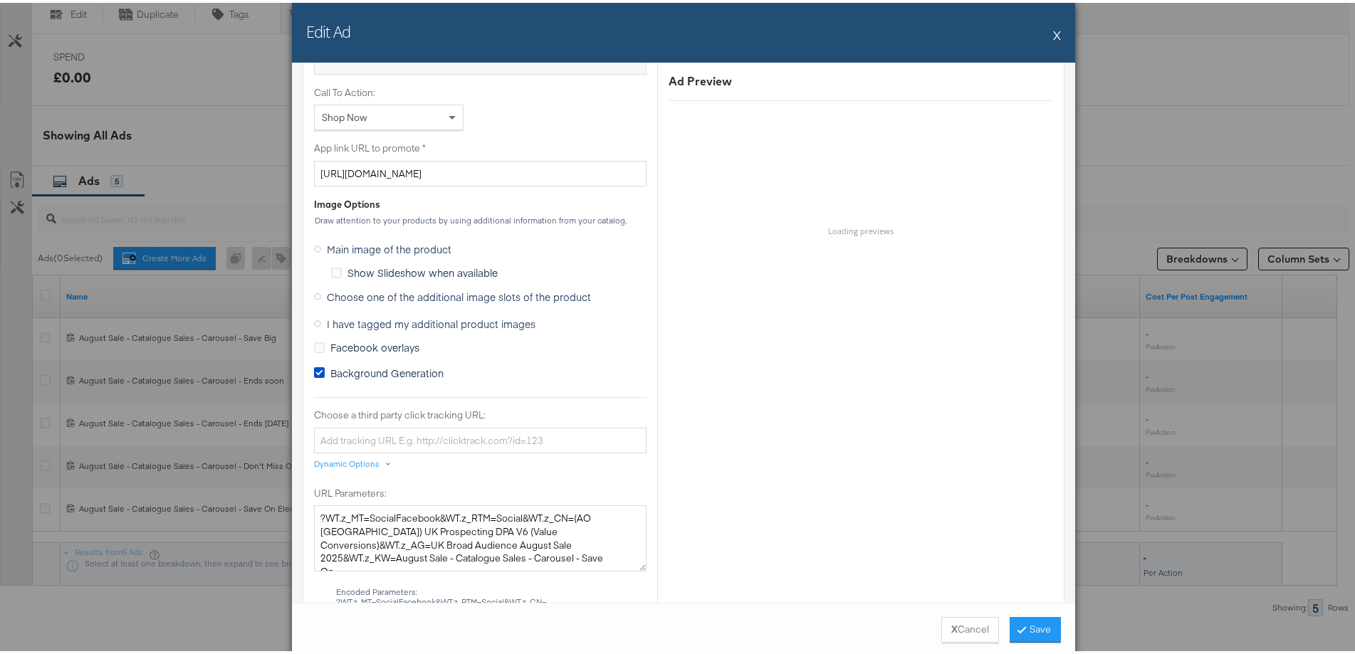
click at [362, 300] on span "Choose one of the additional image slots of the product" at bounding box center [459, 294] width 264 height 14
click at [0, 0] on input "Choose one of the additional image slots of the product" at bounding box center [0, 0] width 0 height 0
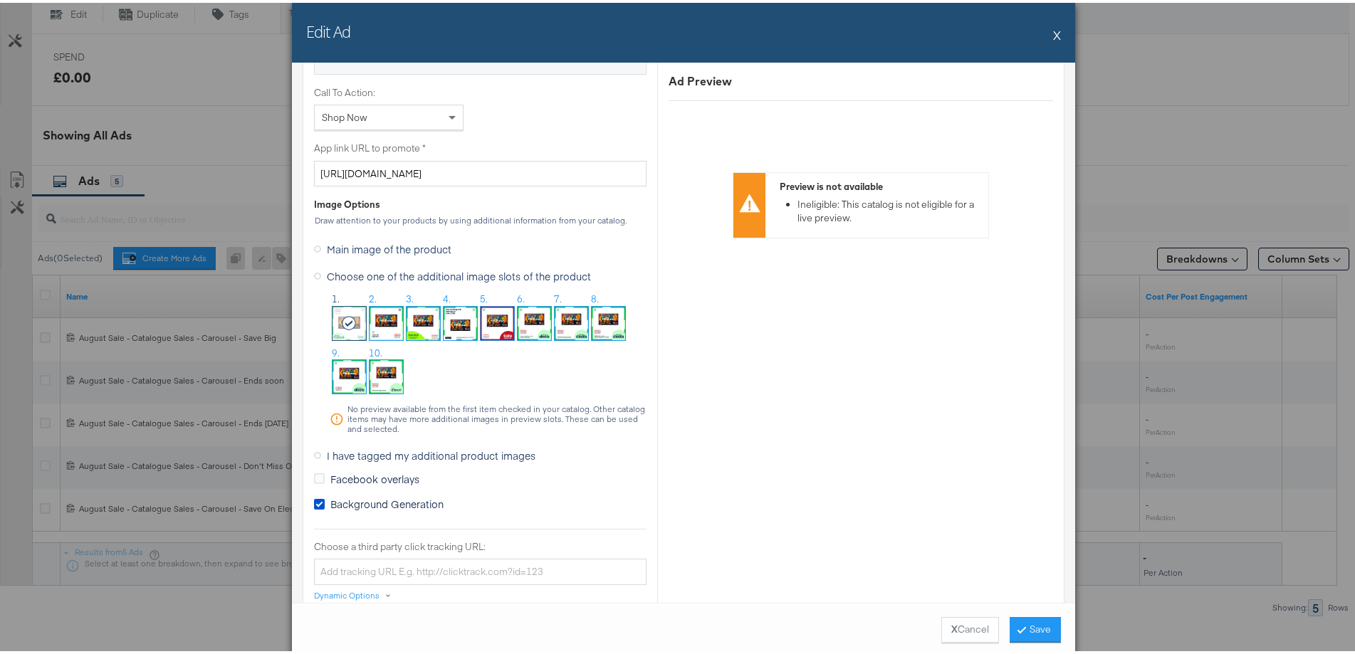
click at [491, 315] on img at bounding box center [497, 320] width 33 height 33
click at [1038, 629] on button "Save" at bounding box center [1035, 627] width 51 height 26
